Goal: Find contact information: Find contact information

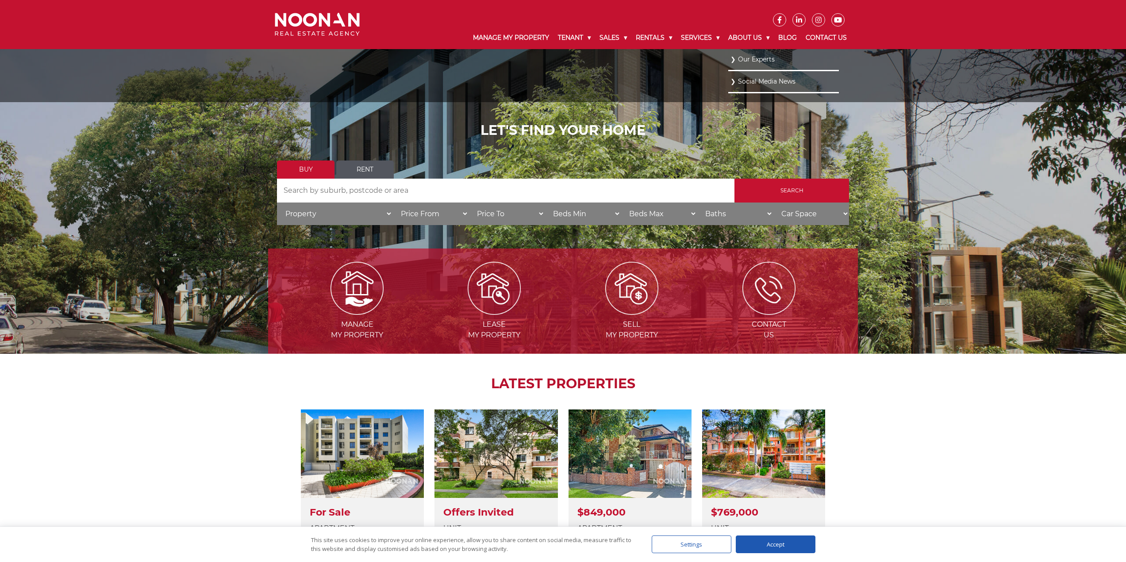
click at [752, 56] on link "Our Experts" at bounding box center [783, 60] width 106 height 12
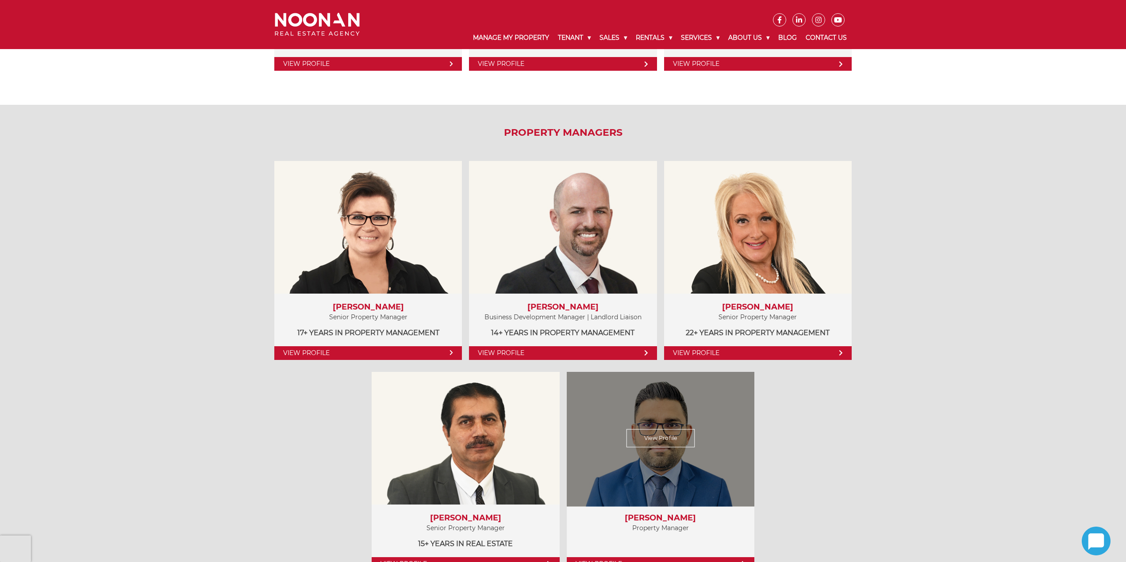
scroll to position [354, 0]
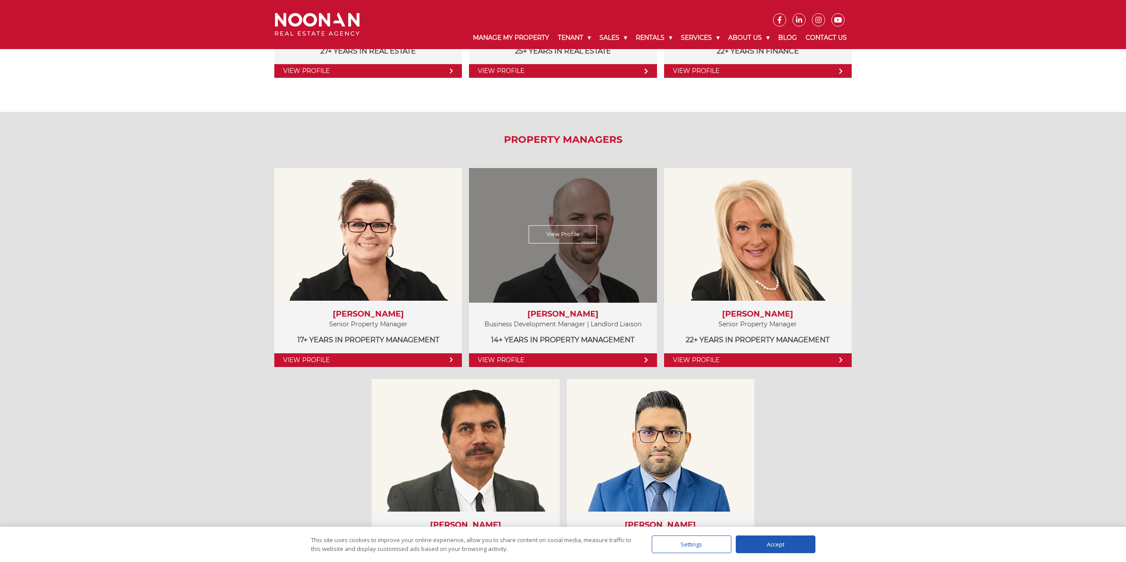
click at [550, 238] on link "View Profile" at bounding box center [563, 234] width 69 height 18
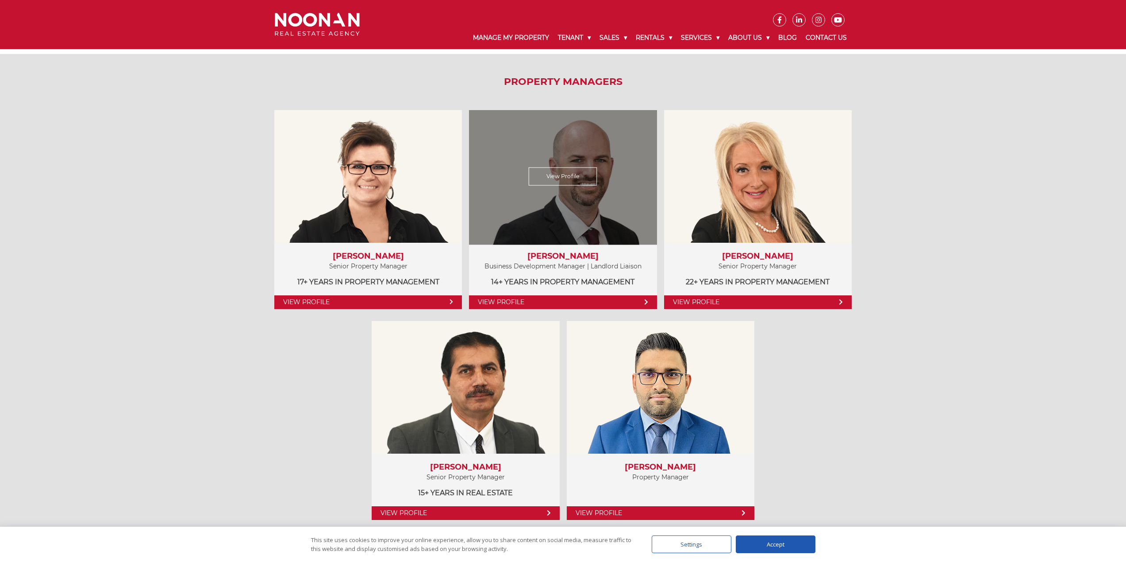
scroll to position [398, 0]
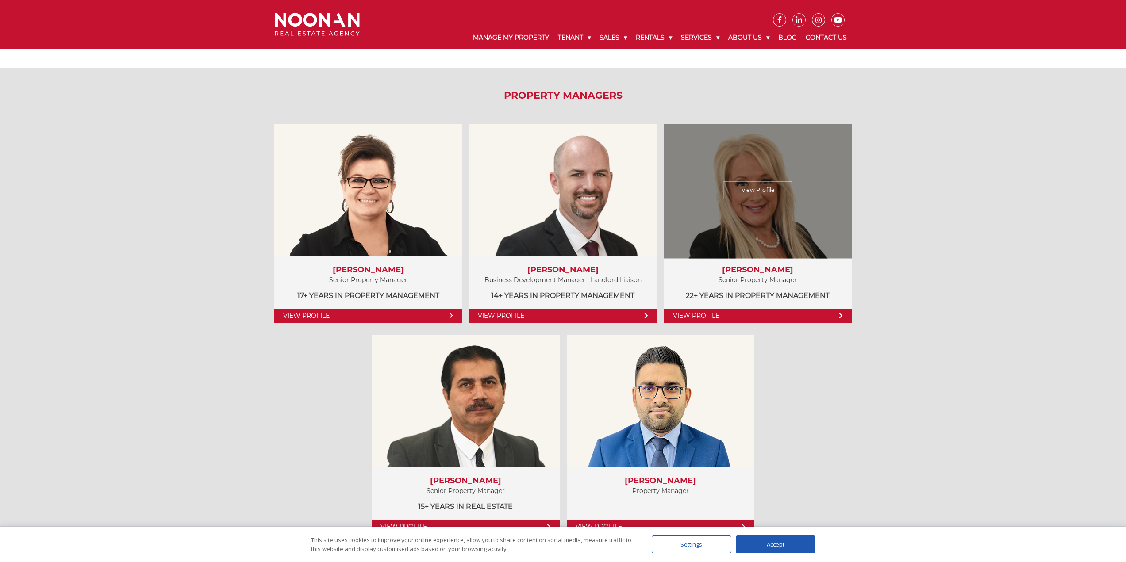
click at [757, 192] on link "View Profile" at bounding box center [758, 190] width 69 height 18
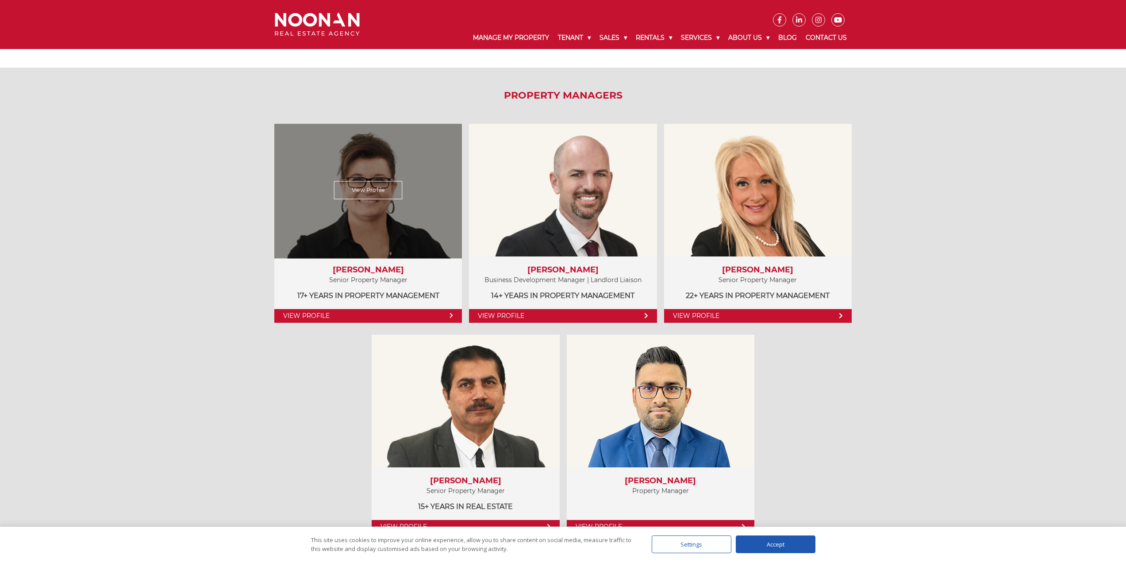
click at [372, 199] on link "View Profile" at bounding box center [368, 190] width 69 height 18
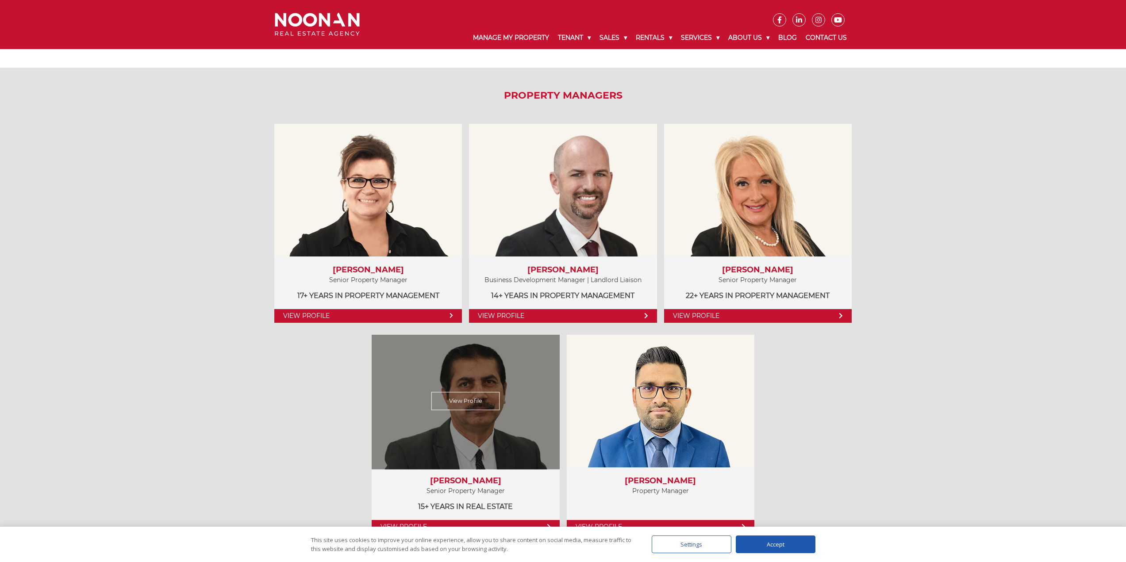
click at [470, 395] on link "View Profile" at bounding box center [465, 401] width 69 height 18
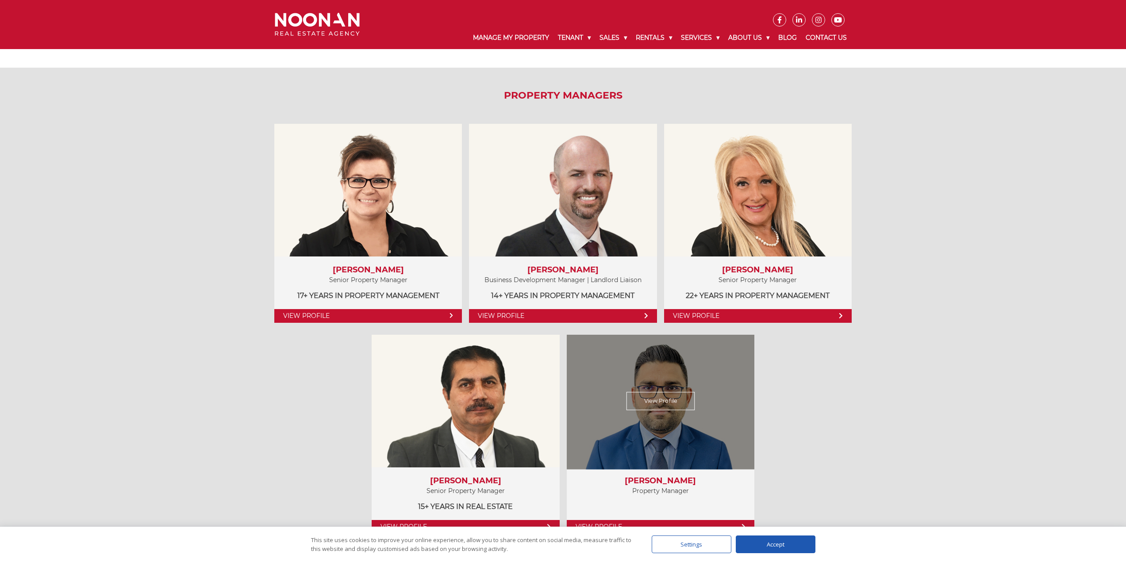
click at [580, 401] on div "View Profile" at bounding box center [660, 401] width 193 height 137
click at [642, 404] on link "View Profile" at bounding box center [660, 401] width 69 height 18
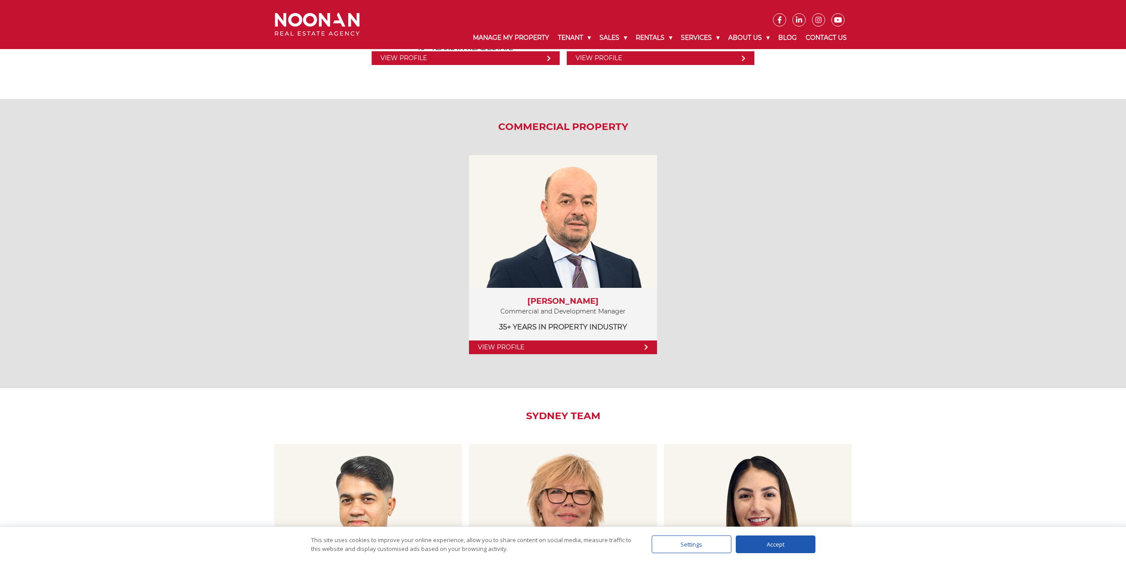
scroll to position [1194, 0]
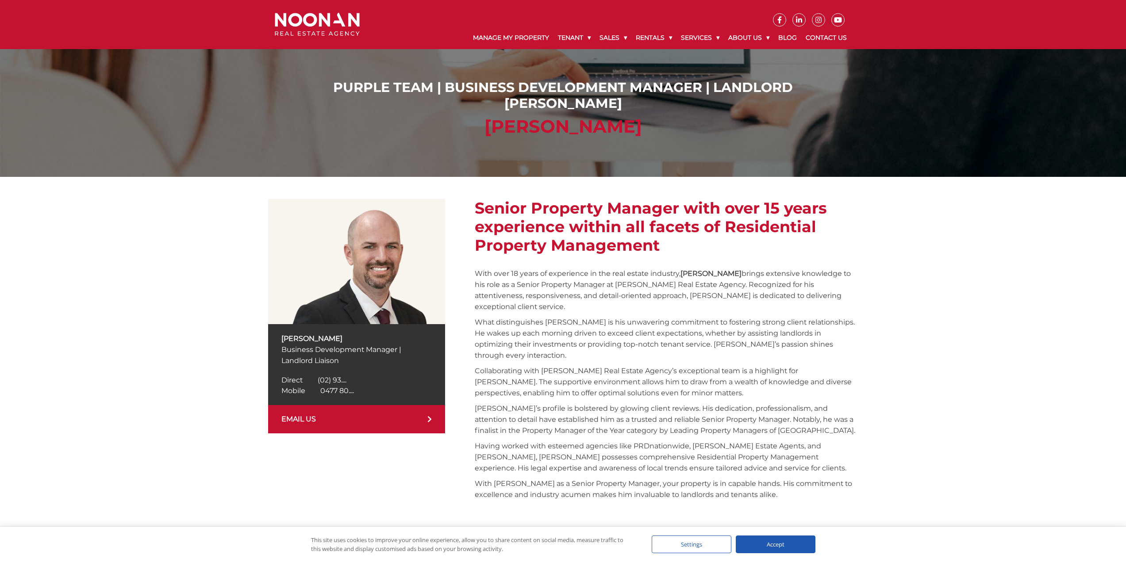
click at [346, 391] on span "0477 80...." at bounding box center [337, 391] width 34 height 8
